Goal: Information Seeking & Learning: Check status

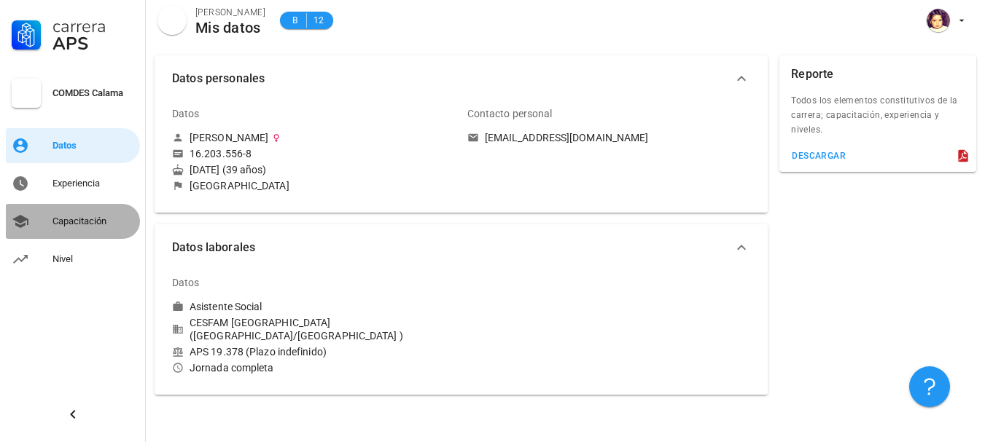
click at [76, 217] on div "Capacitación" at bounding box center [93, 222] width 82 height 12
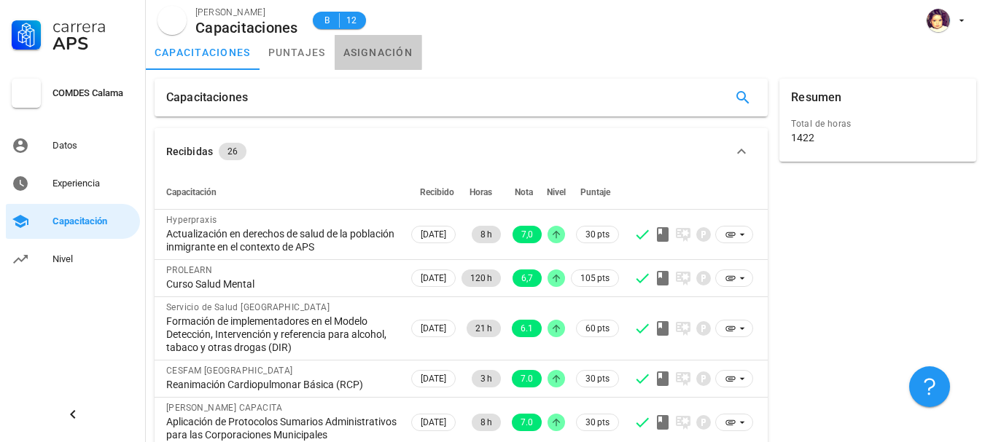
click at [370, 50] on link "asignación" at bounding box center [378, 52] width 87 height 35
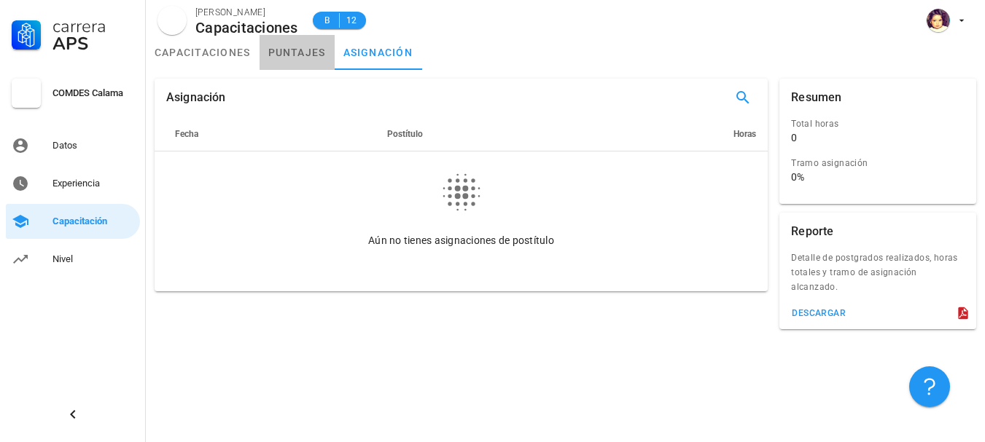
click at [303, 59] on link "puntajes" at bounding box center [296, 52] width 75 height 35
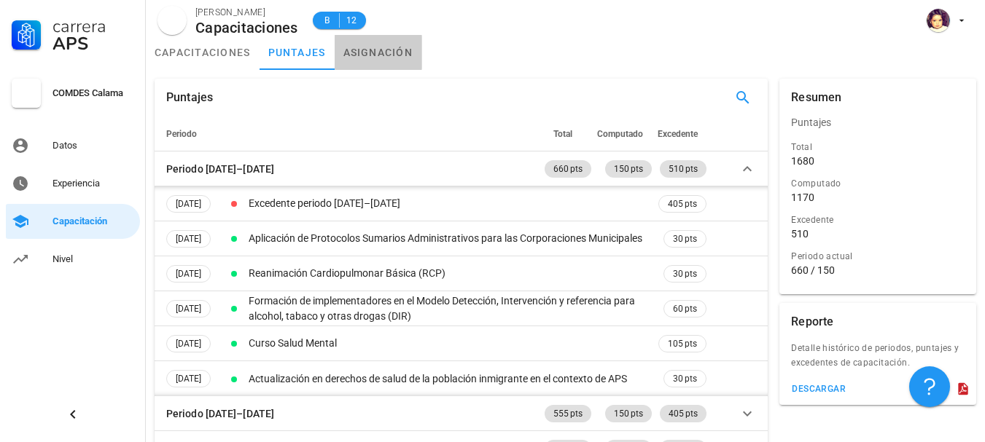
click at [383, 43] on link "asignación" at bounding box center [378, 52] width 87 height 35
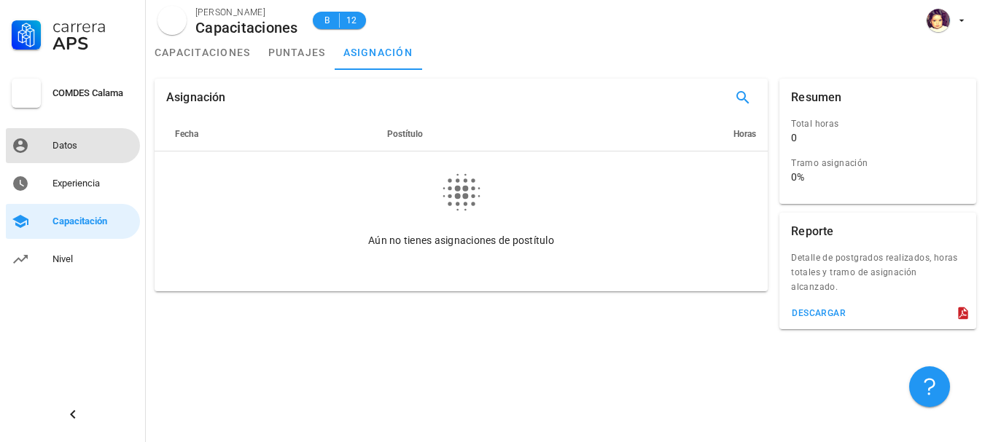
click at [79, 148] on div "Datos" at bounding box center [93, 146] width 82 height 12
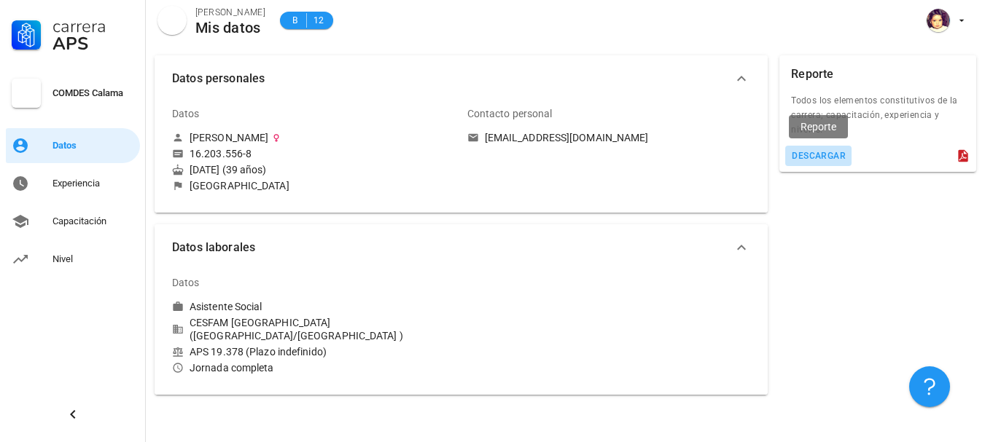
click at [808, 157] on div "descargar" at bounding box center [818, 156] width 55 height 10
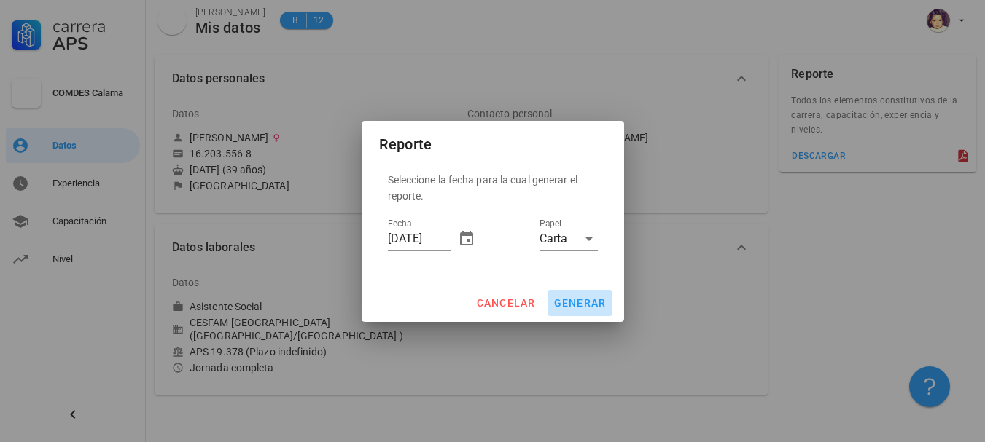
click at [587, 305] on span "generar" at bounding box center [579, 303] width 53 height 12
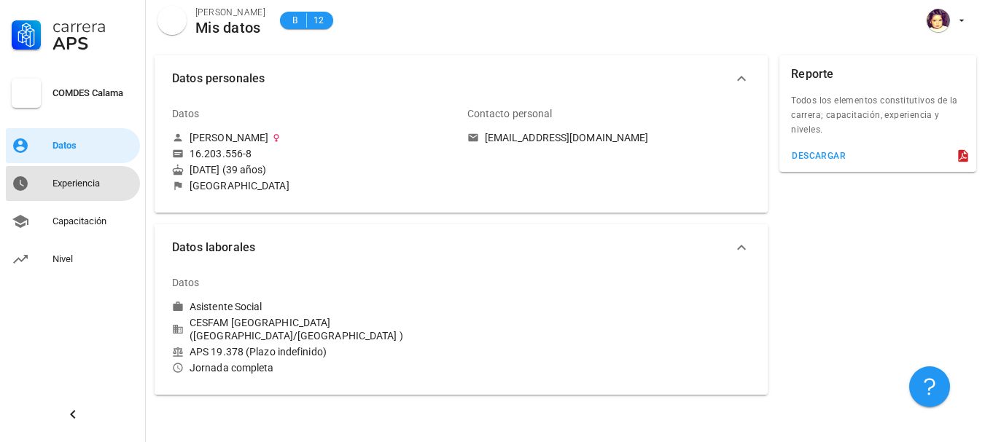
click at [93, 192] on div "Experiencia" at bounding box center [93, 183] width 82 height 23
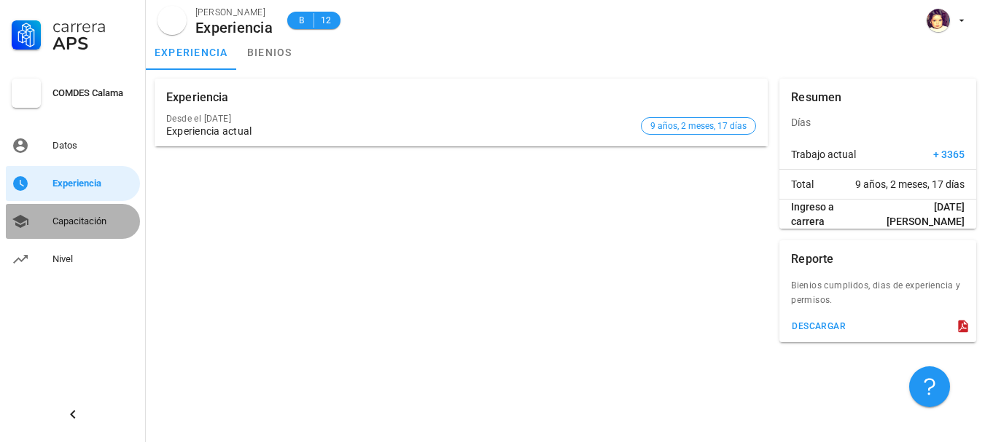
click at [86, 227] on div "Capacitación" at bounding box center [93, 222] width 82 height 12
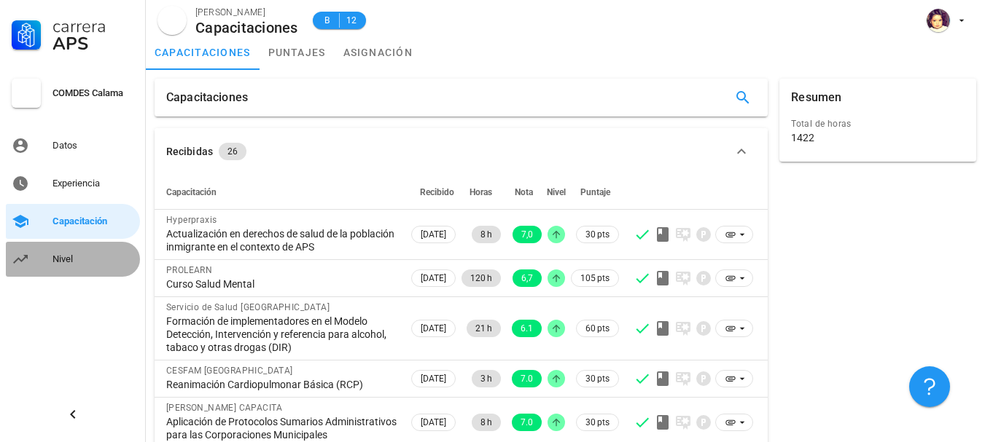
click at [74, 262] on div "Nivel" at bounding box center [93, 260] width 82 height 12
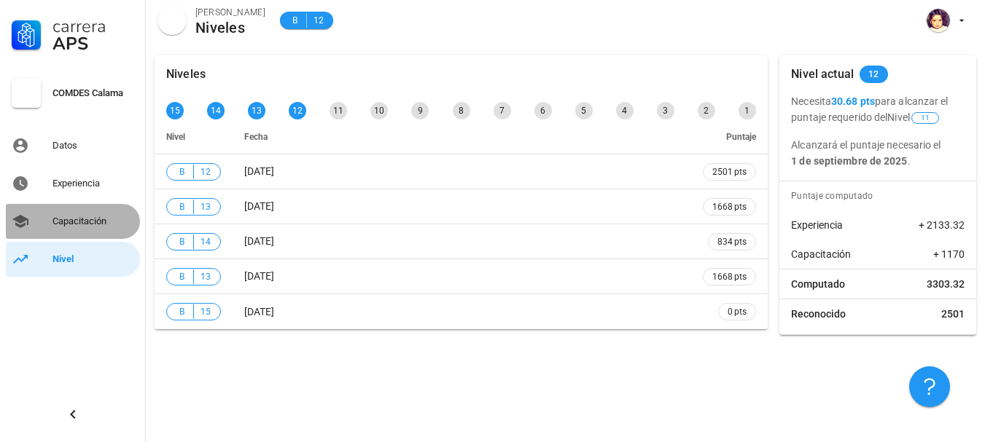
click at [94, 225] on div "Capacitación" at bounding box center [93, 222] width 82 height 12
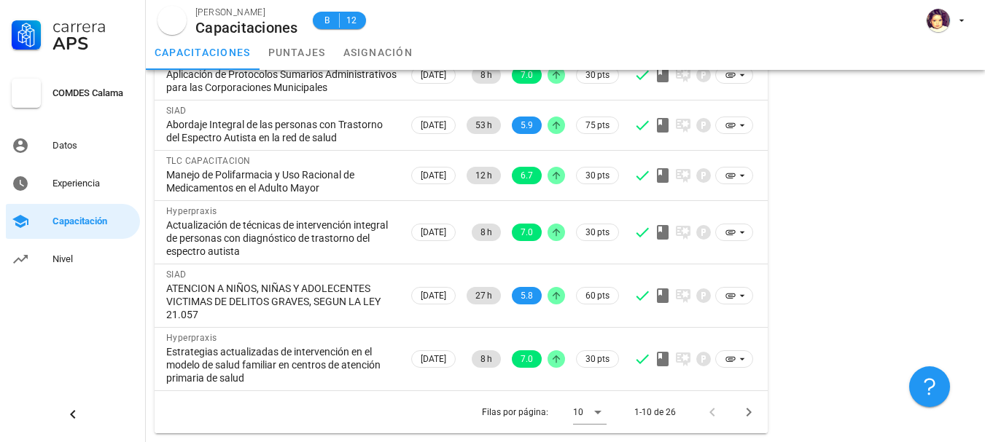
scroll to position [374, 0]
click at [745, 415] on icon "Página siguiente" at bounding box center [748, 412] width 17 height 17
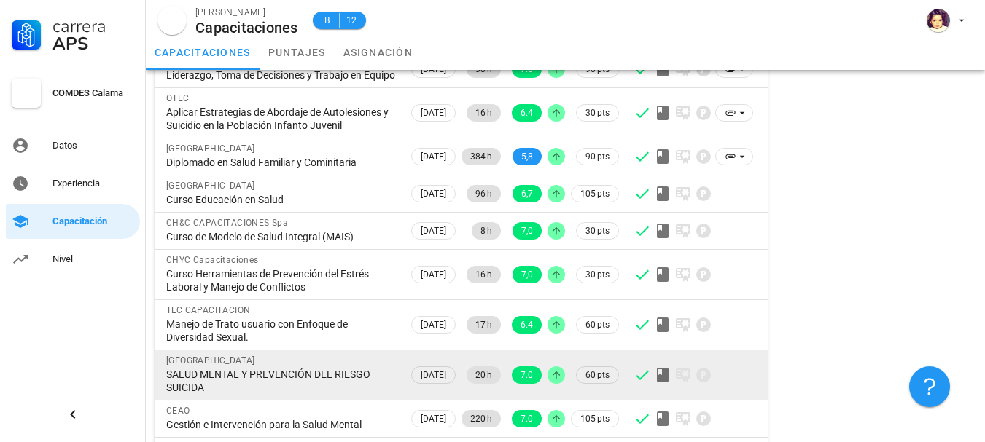
scroll to position [0, 0]
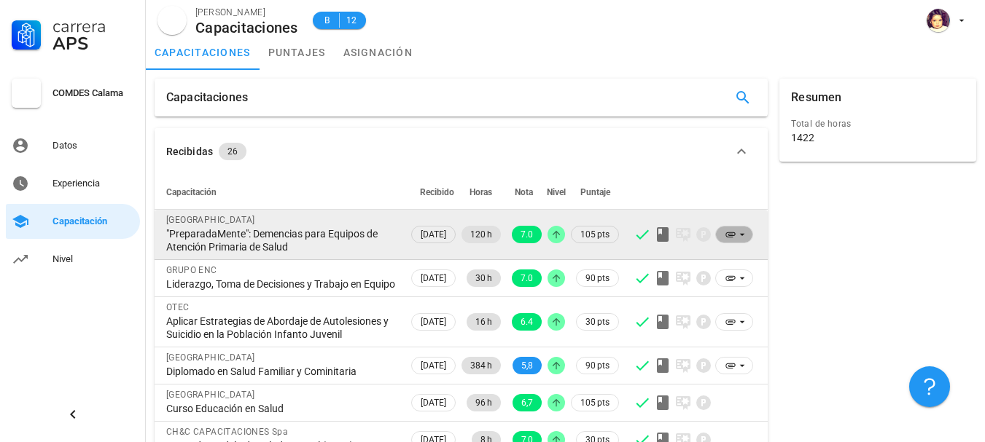
click at [730, 233] on icon at bounding box center [730, 235] width 12 height 12
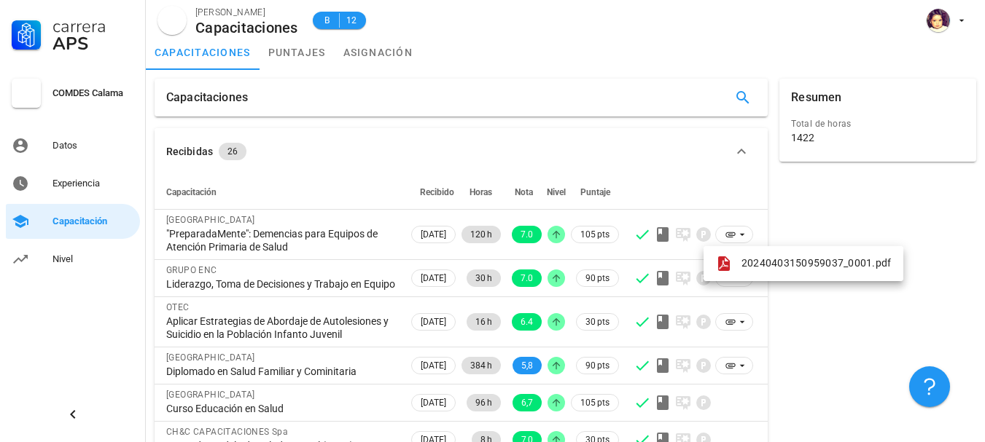
click at [789, 223] on div "Resumen Total de horas 1422" at bounding box center [877, 384] width 208 height 622
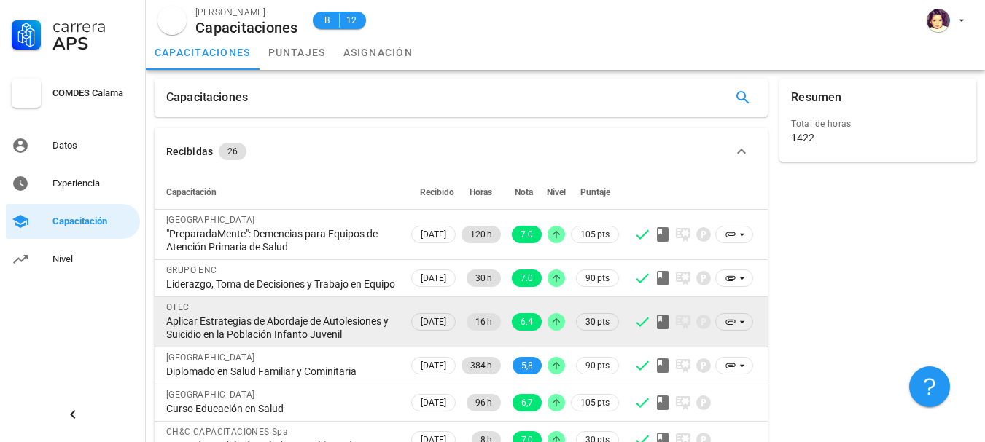
scroll to position [73, 0]
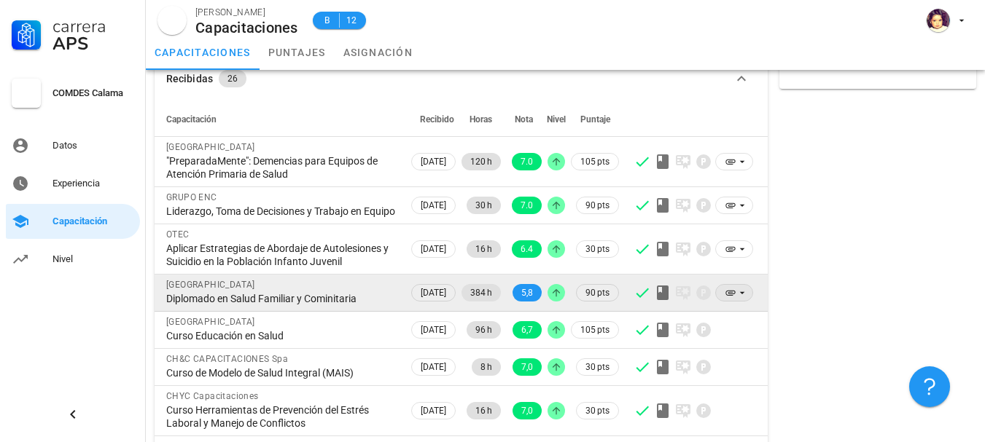
click at [738, 299] on icon at bounding box center [742, 293] width 12 height 12
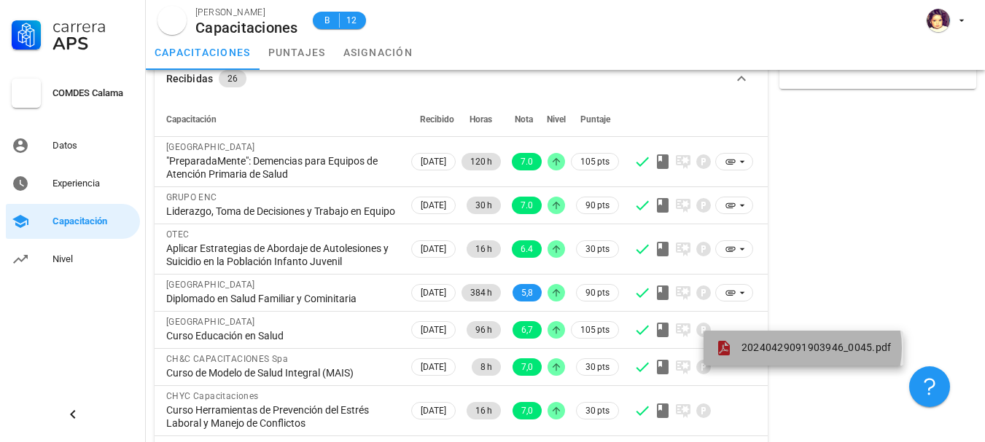
click at [746, 344] on span "20240429091903946_0045.pdf" at bounding box center [816, 348] width 150 height 12
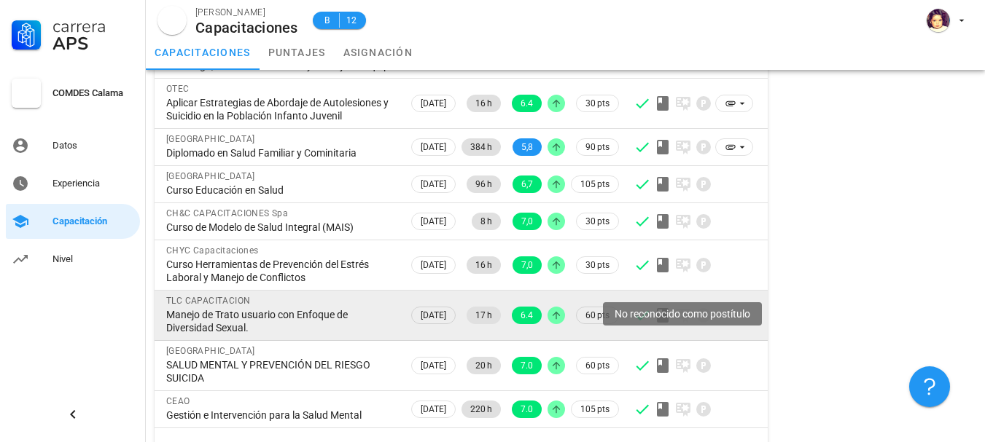
scroll to position [282, 0]
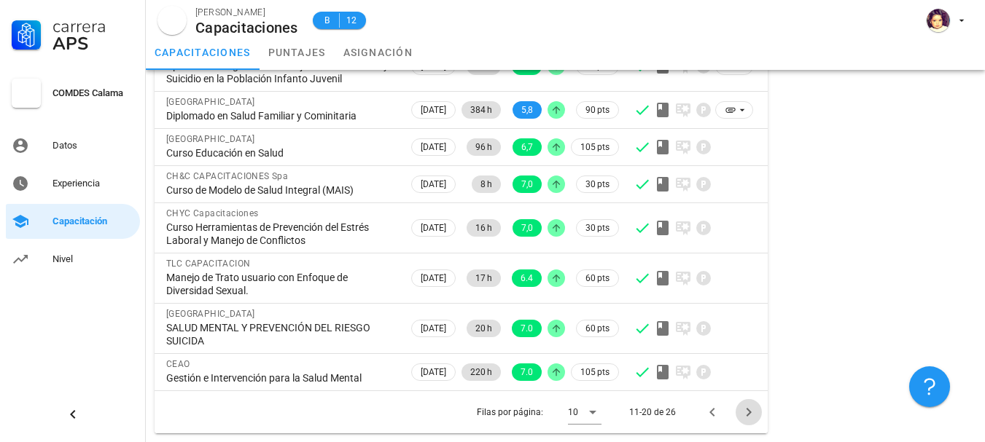
click at [750, 413] on icon "Página siguiente" at bounding box center [748, 412] width 5 height 9
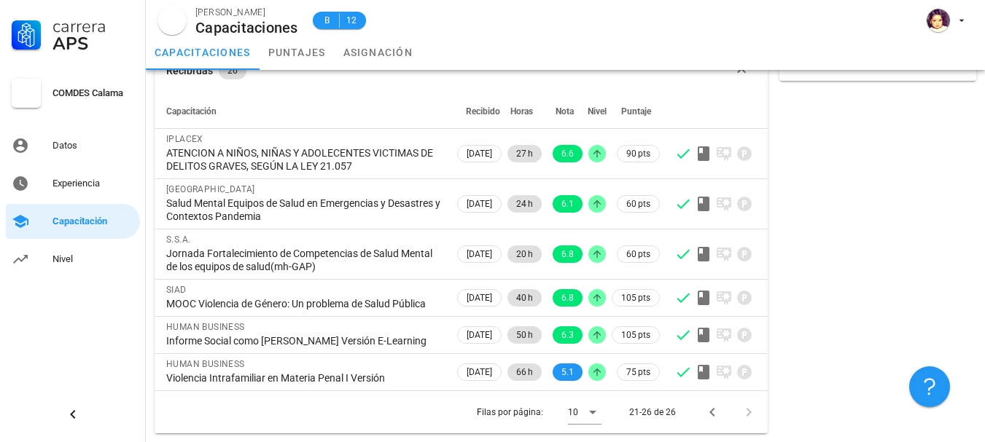
scroll to position [0, 0]
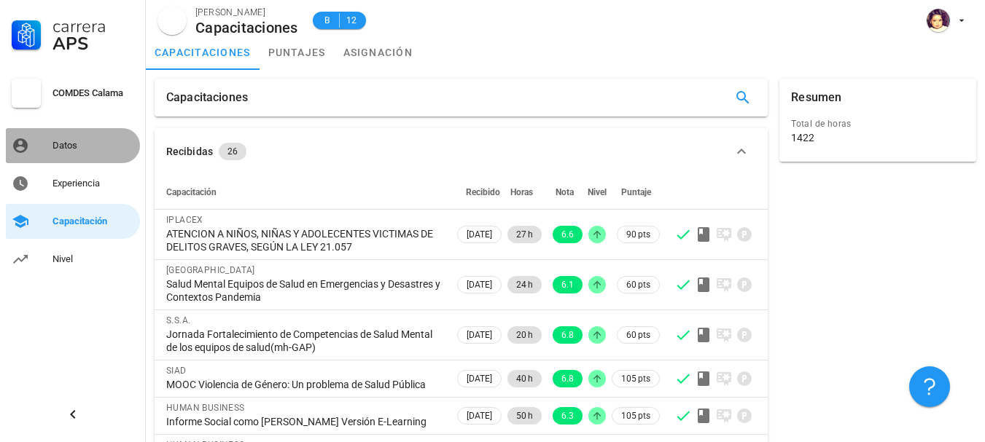
click at [74, 150] on div "Datos" at bounding box center [93, 146] width 82 height 12
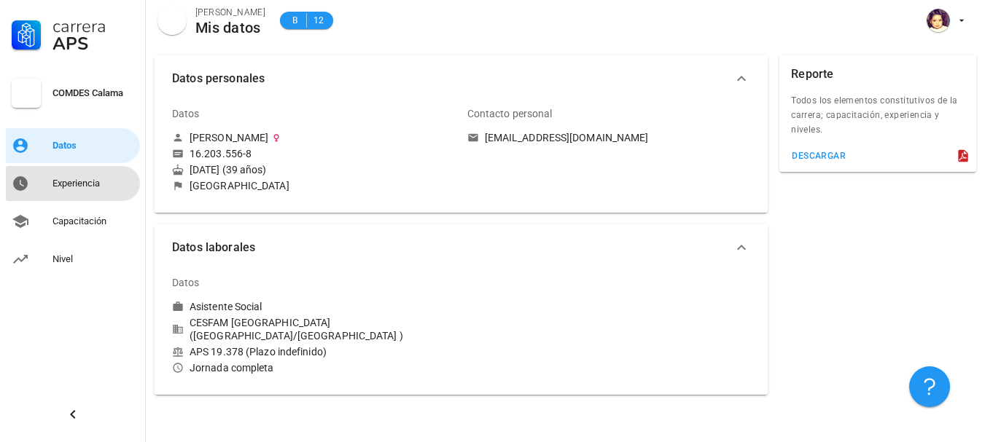
click at [101, 185] on div "Experiencia" at bounding box center [93, 184] width 82 height 12
